Goal: Information Seeking & Learning: Learn about a topic

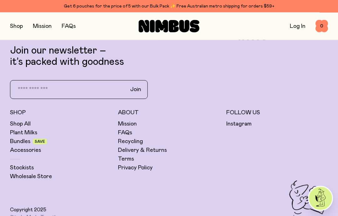
scroll to position [1450, 0]
click at [30, 141] on link "Bundles" at bounding box center [20, 142] width 20 height 8
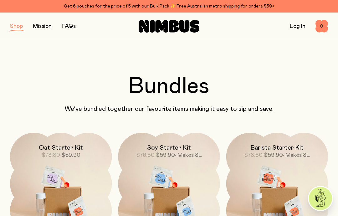
click at [66, 24] on link "FAQs" at bounding box center [69, 26] width 14 height 6
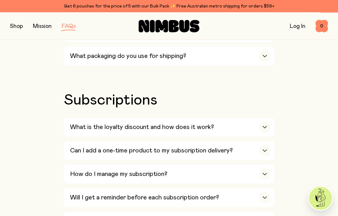
click at [265, 126] on icon "button" at bounding box center [265, 127] width 4 height 2
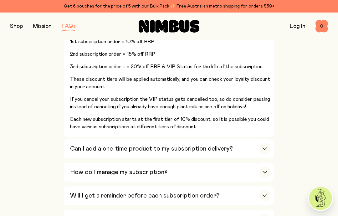
scroll to position [887, 0]
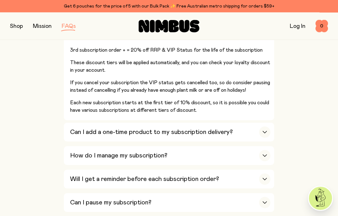
click at [262, 131] on icon "button" at bounding box center [264, 132] width 5 height 3
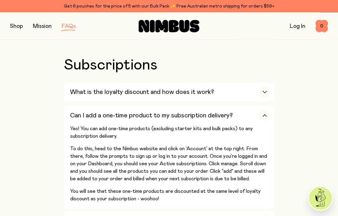
scroll to position [812, 0]
click at [262, 110] on div "button" at bounding box center [264, 115] width 11 height 11
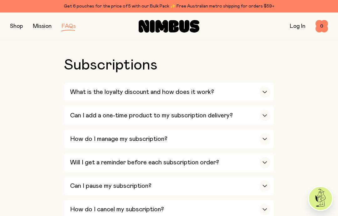
click at [260, 133] on div "button" at bounding box center [264, 138] width 11 height 11
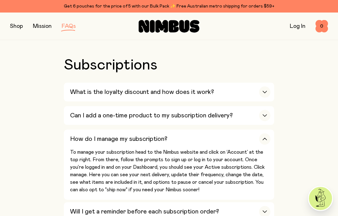
click at [266, 138] on icon "button" at bounding box center [264, 139] width 5 height 3
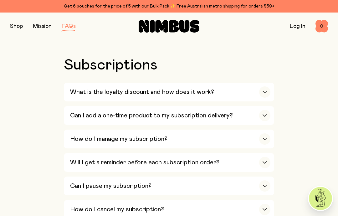
click at [260, 204] on div "button" at bounding box center [264, 209] width 11 height 11
click at [259, 200] on div "How do I cancel my subscription?" at bounding box center [170, 209] width 200 height 19
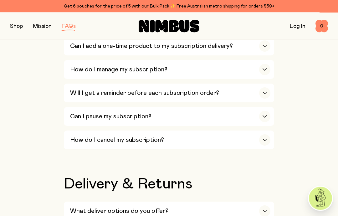
scroll to position [933, 0]
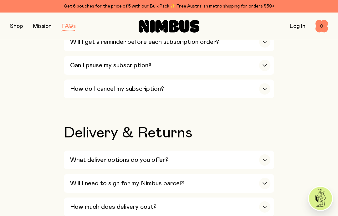
click at [263, 154] on div "button" at bounding box center [264, 159] width 11 height 11
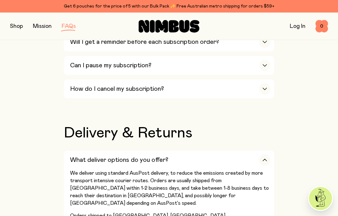
click at [263, 159] on icon "button" at bounding box center [264, 160] width 5 height 3
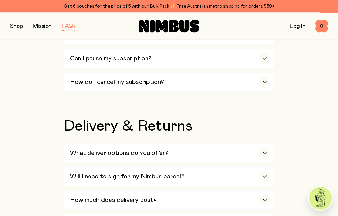
scroll to position [940, 0]
click at [258, 167] on div "Will I need to sign for my Nimbus parcel?" at bounding box center [170, 176] width 200 height 19
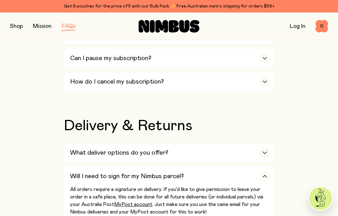
click at [262, 170] on div "button" at bounding box center [264, 175] width 11 height 11
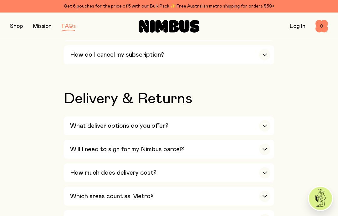
scroll to position [976, 0]
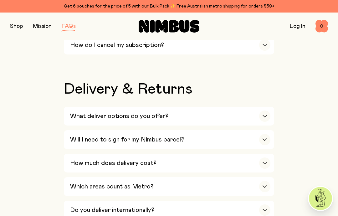
click at [262, 162] on icon "button" at bounding box center [264, 163] width 5 height 3
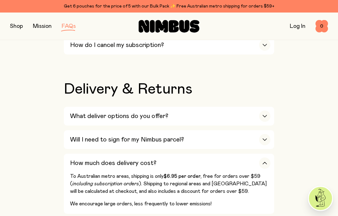
click at [262, 157] on div "button" at bounding box center [264, 162] width 11 height 11
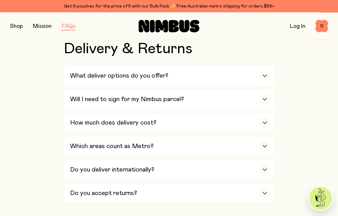
scroll to position [1017, 0]
click at [263, 192] on icon "button" at bounding box center [264, 193] width 5 height 3
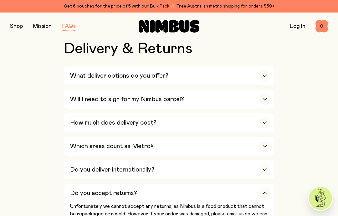
click at [266, 192] on icon "button" at bounding box center [264, 193] width 5 height 3
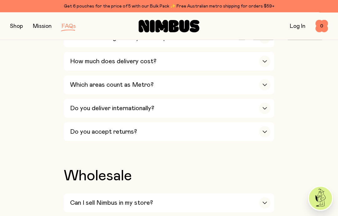
scroll to position [1078, 0]
click at [263, 197] on div "button" at bounding box center [264, 202] width 11 height 11
click at [266, 197] on div "button" at bounding box center [264, 202] width 11 height 11
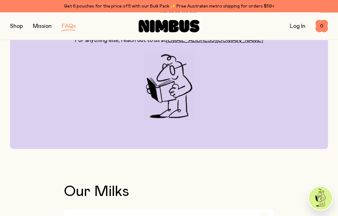
scroll to position [0, 0]
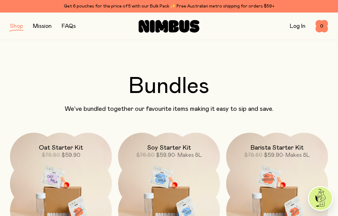
click at [296, 28] on link "Log In" at bounding box center [298, 26] width 16 height 6
